Goal: Understand process/instructions

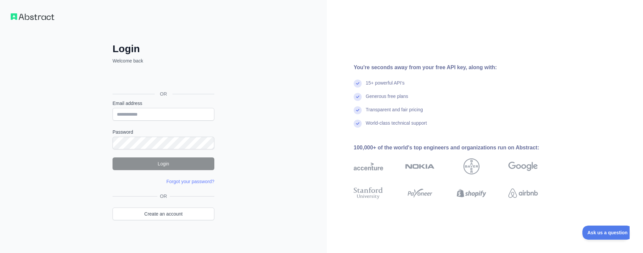
click at [151, 79] on div "Sign in with Google. Opens in new tab" at bounding box center [163, 79] width 100 height 15
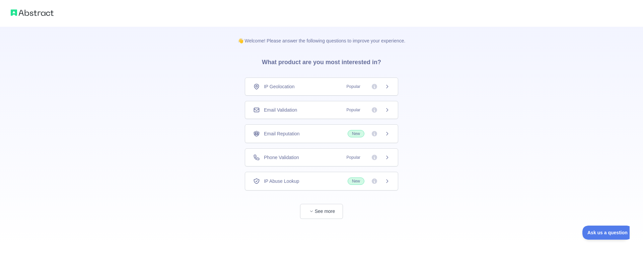
click at [289, 88] on span "IP Geolocation" at bounding box center [279, 86] width 31 height 7
click at [311, 209] on span "button" at bounding box center [311, 211] width 7 height 7
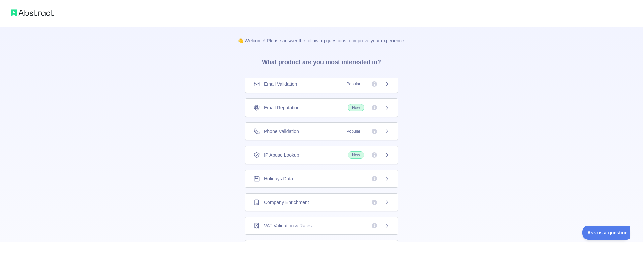
click at [293, 133] on span "Phone Validation" at bounding box center [281, 131] width 35 height 7
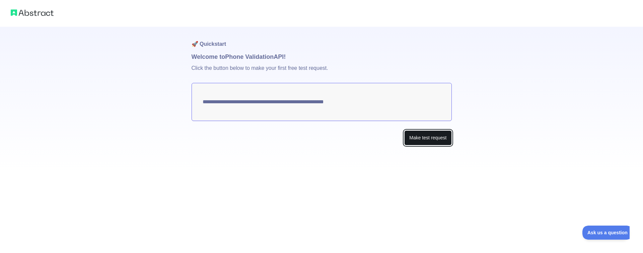
click at [432, 138] on button "Make test request" at bounding box center [427, 138] width 47 height 15
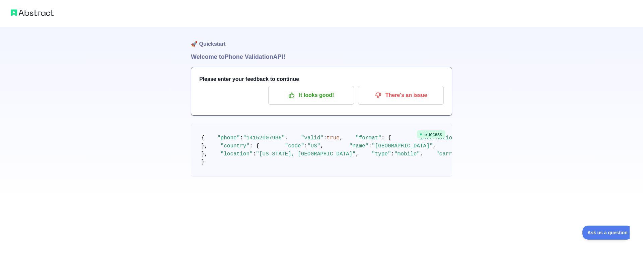
scroll to position [47, 0]
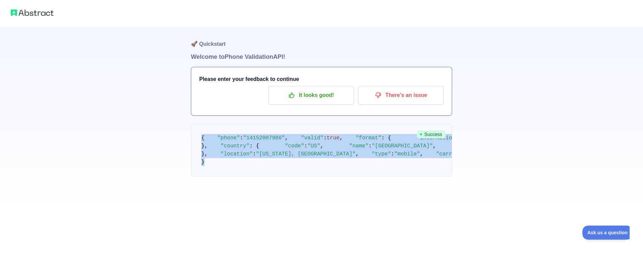
drag, startPoint x: 204, startPoint y: 213, endPoint x: 197, endPoint y: 87, distance: 125.8
click at [197, 124] on pre "{ "phone" : "[PHONE_NUMBER]" , "valid" : true , "format" : { "international" : …" at bounding box center [321, 150] width 261 height 53
copy code "{ "phone" : "[PHONE_NUMBER]" , "valid" : true , "format" : { "international" : …"
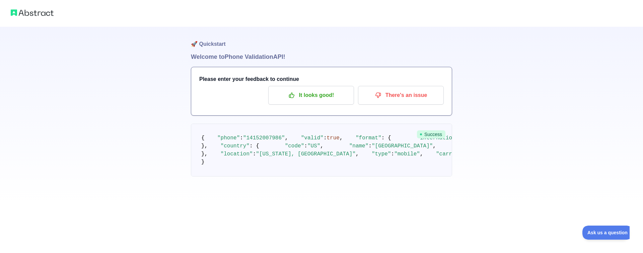
click at [604, 118] on div "🚀 Quickstart Welcome to Phone Validation API! Please enter your feedback to con…" at bounding box center [321, 102] width 643 height 204
